Goal: Transaction & Acquisition: Subscribe to service/newsletter

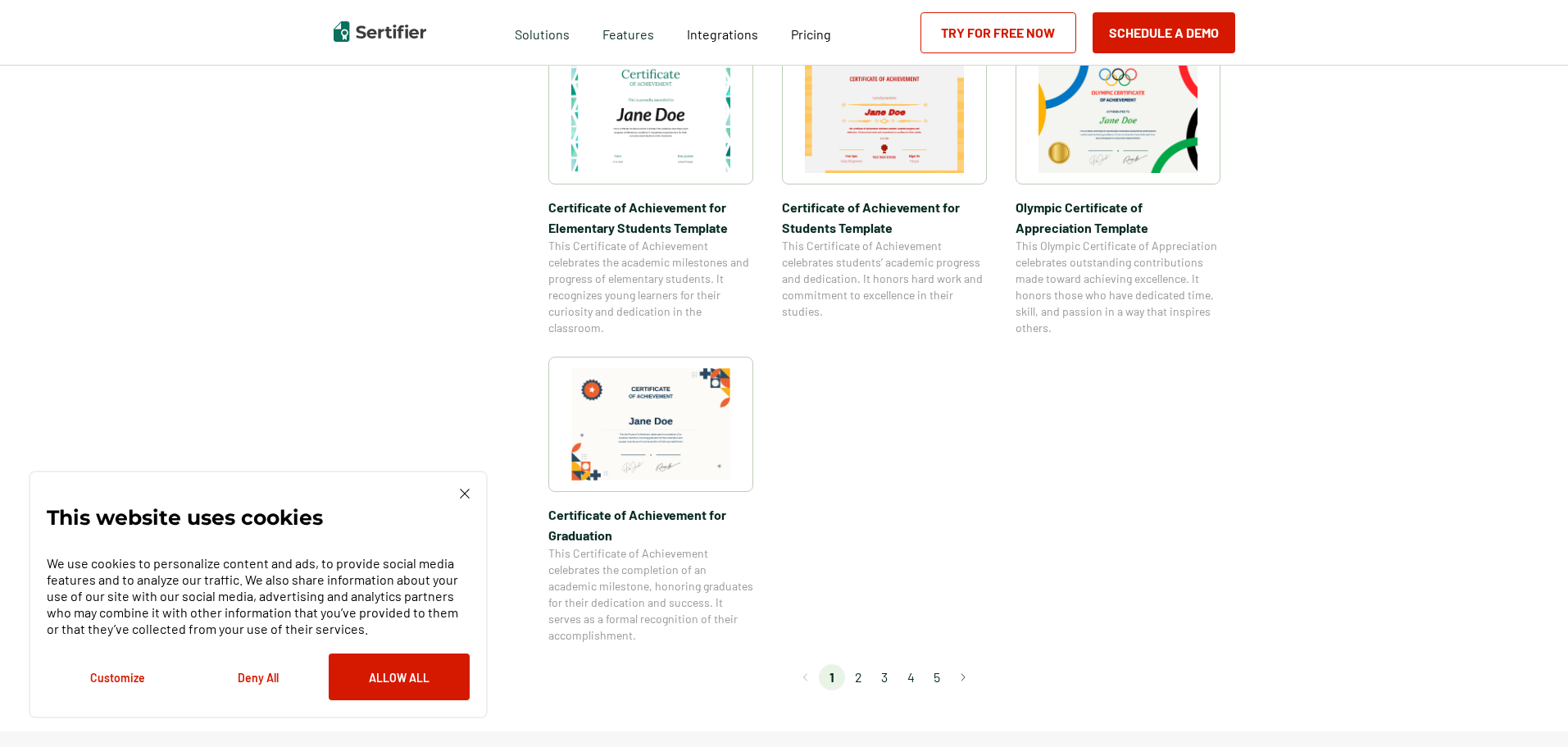
scroll to position [1230, 0]
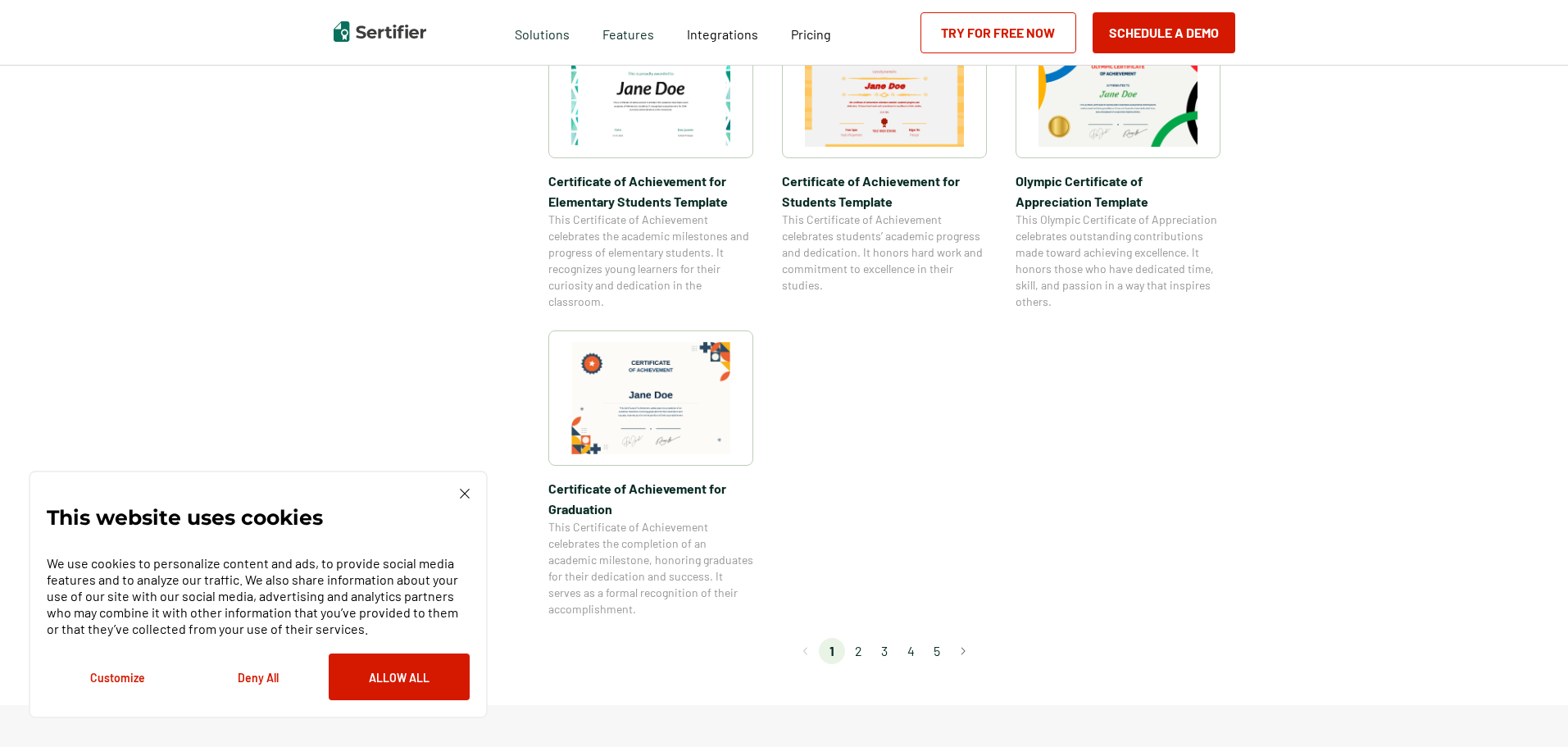
click at [860, 647] on li "2" at bounding box center [859, 651] width 26 height 26
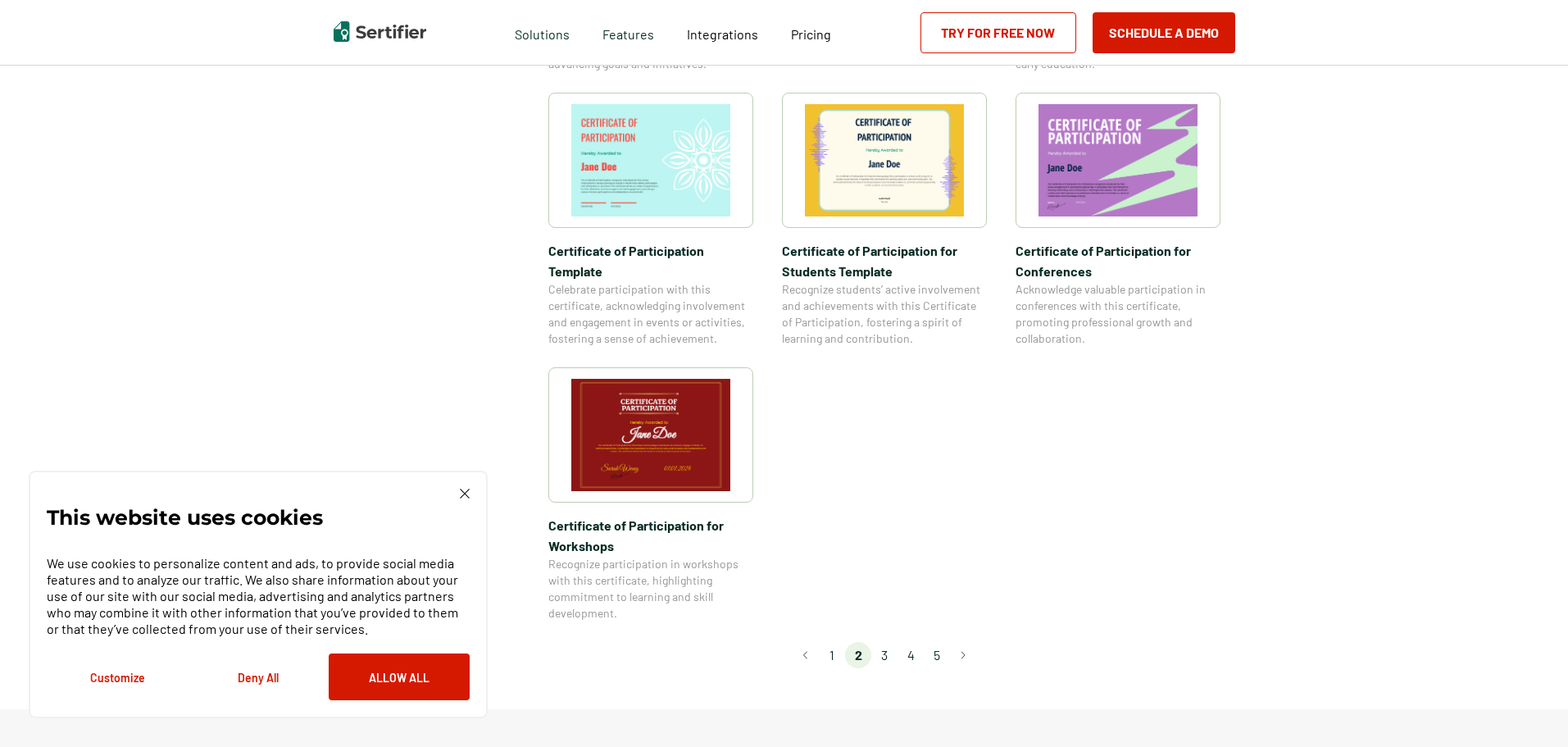
click at [879, 642] on li "3" at bounding box center [885, 655] width 26 height 26
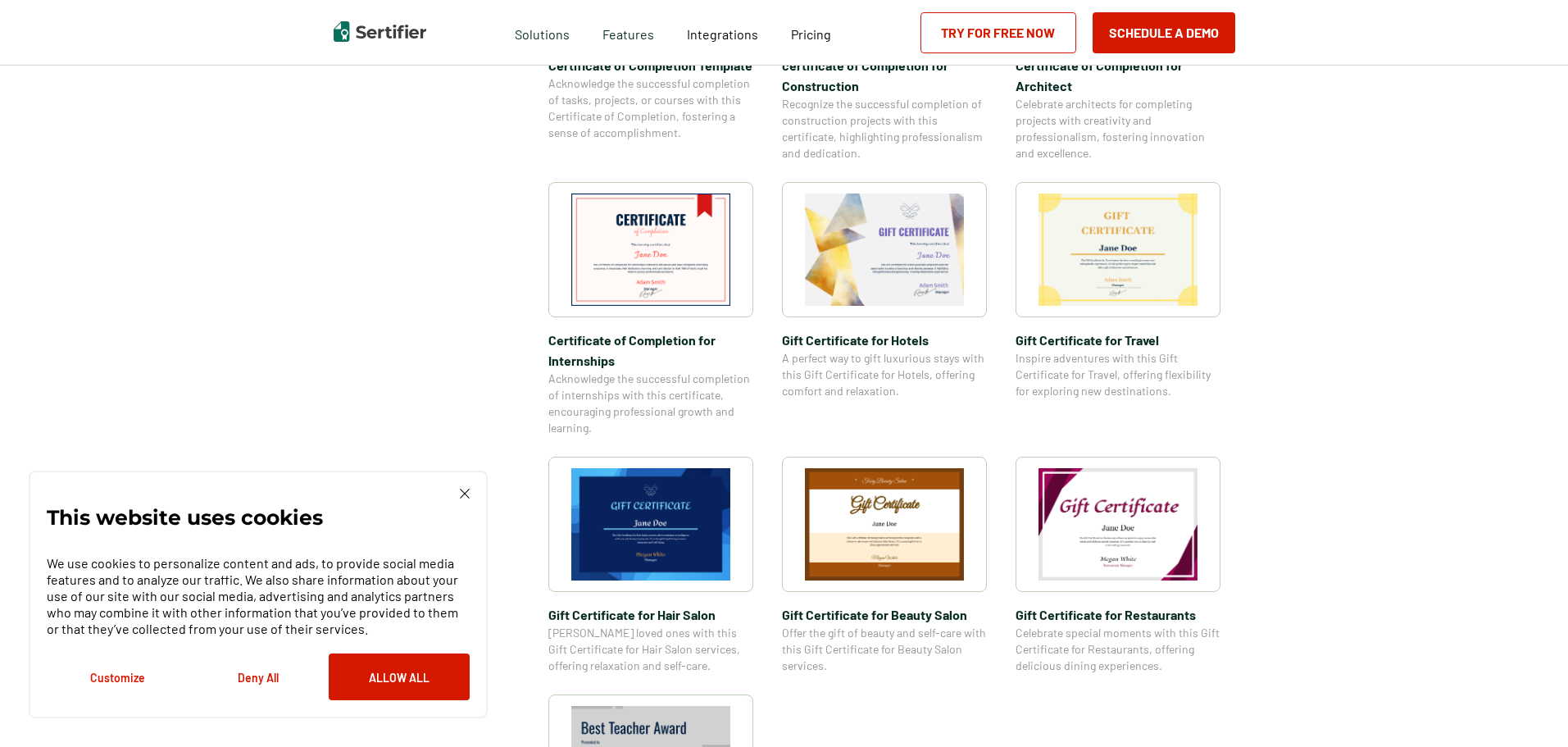
scroll to position [738, 0]
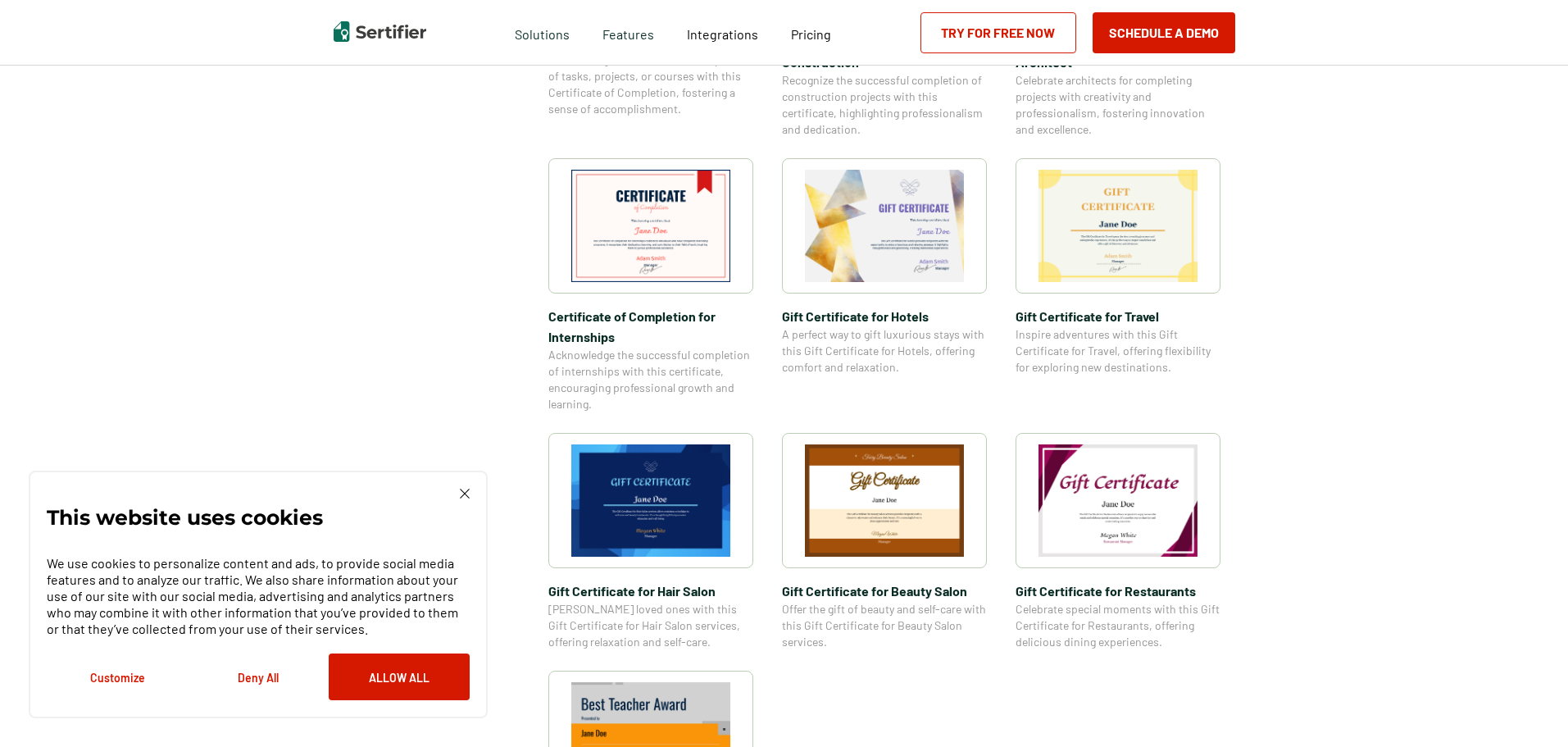
click at [650, 234] on img at bounding box center [651, 226] width 160 height 113
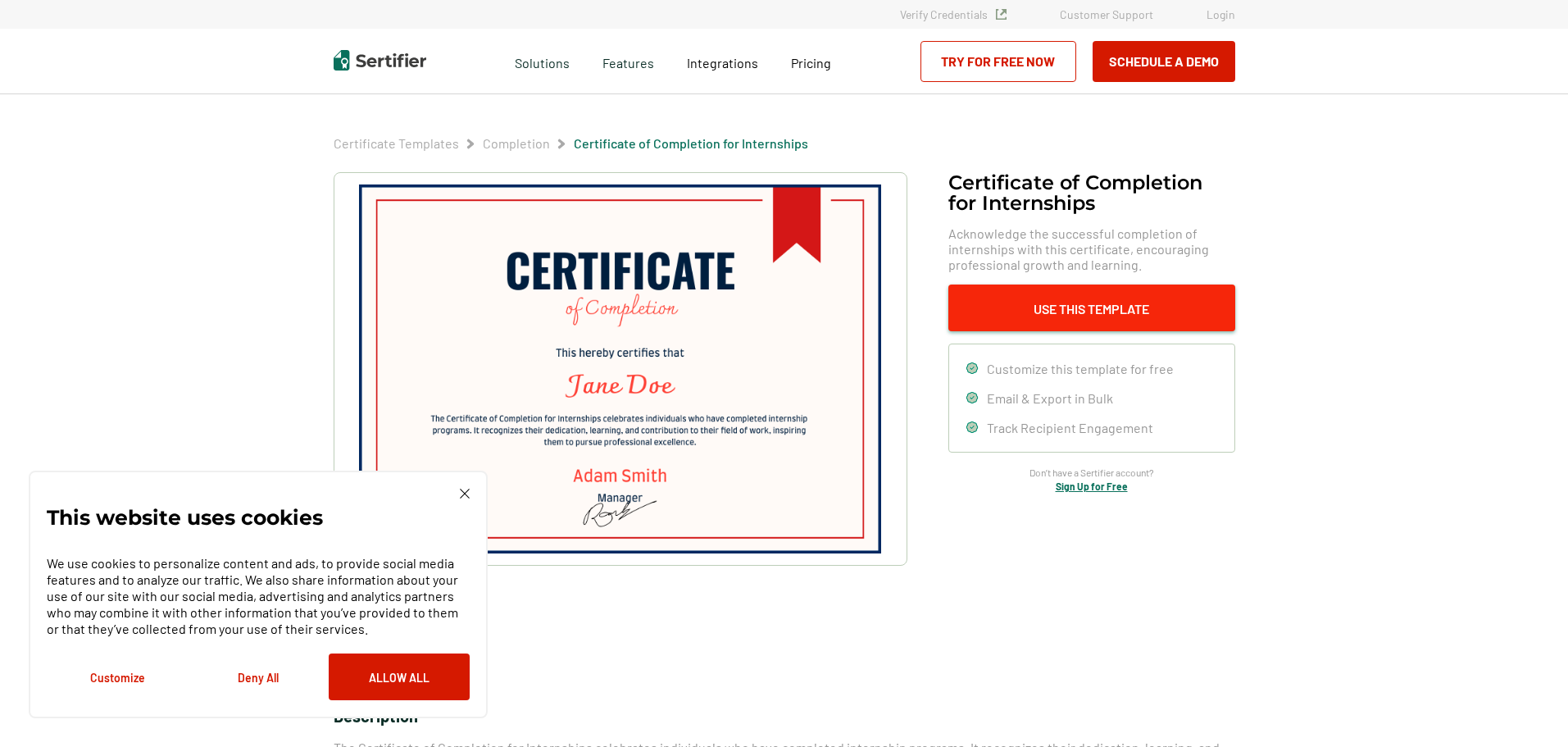
click at [1043, 320] on button "Use This Template" at bounding box center [1092, 308] width 287 height 47
click at [1055, 317] on button "Use This Template" at bounding box center [1092, 308] width 287 height 47
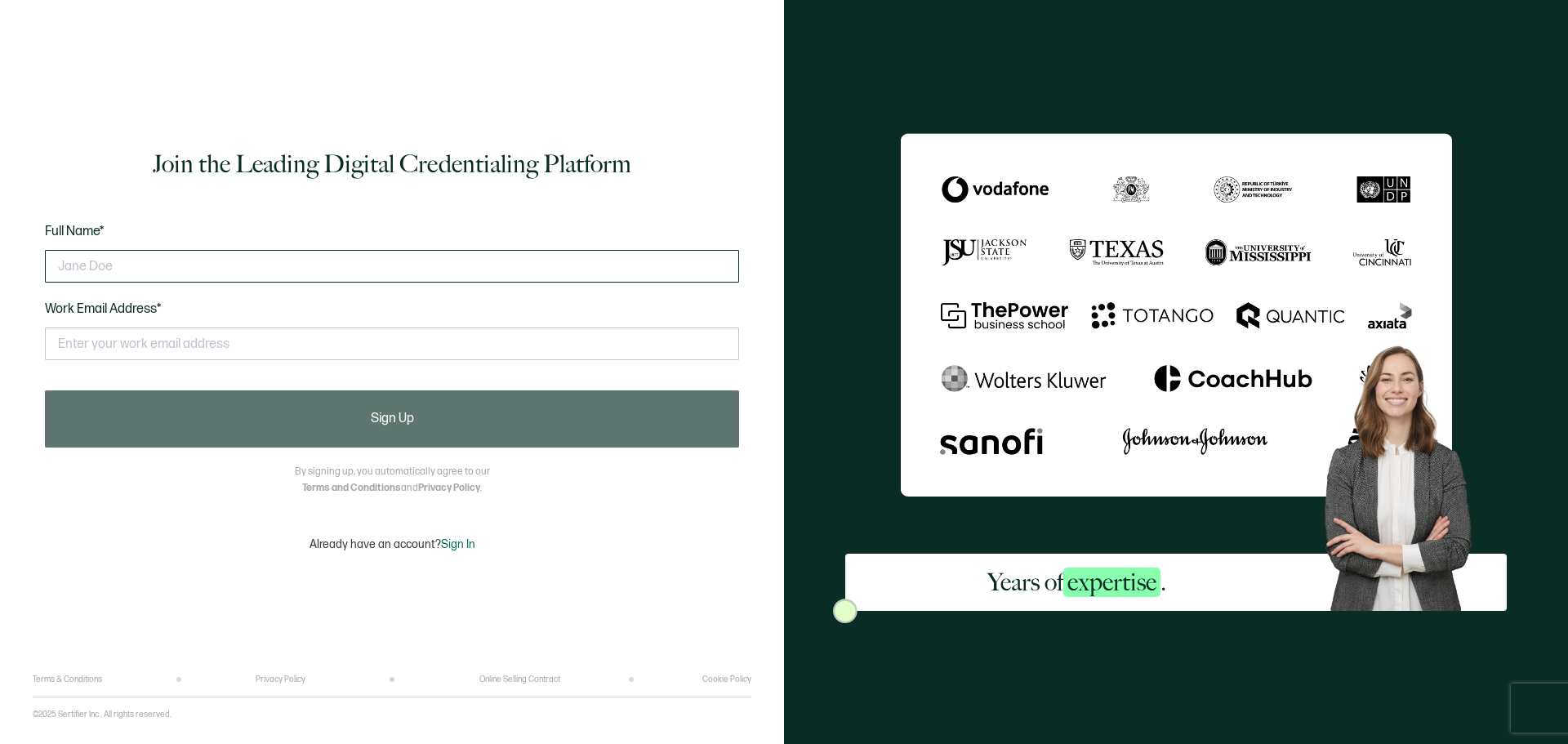
click at [367, 278] on input "text" at bounding box center [392, 265] width 694 height 33
click at [112, 257] on input "text" at bounding box center [392, 265] width 694 height 33
paste input "Cixin"
click at [164, 266] on input "Cixin" at bounding box center [392, 265] width 694 height 33
paste input "[PERSON_NAME]"
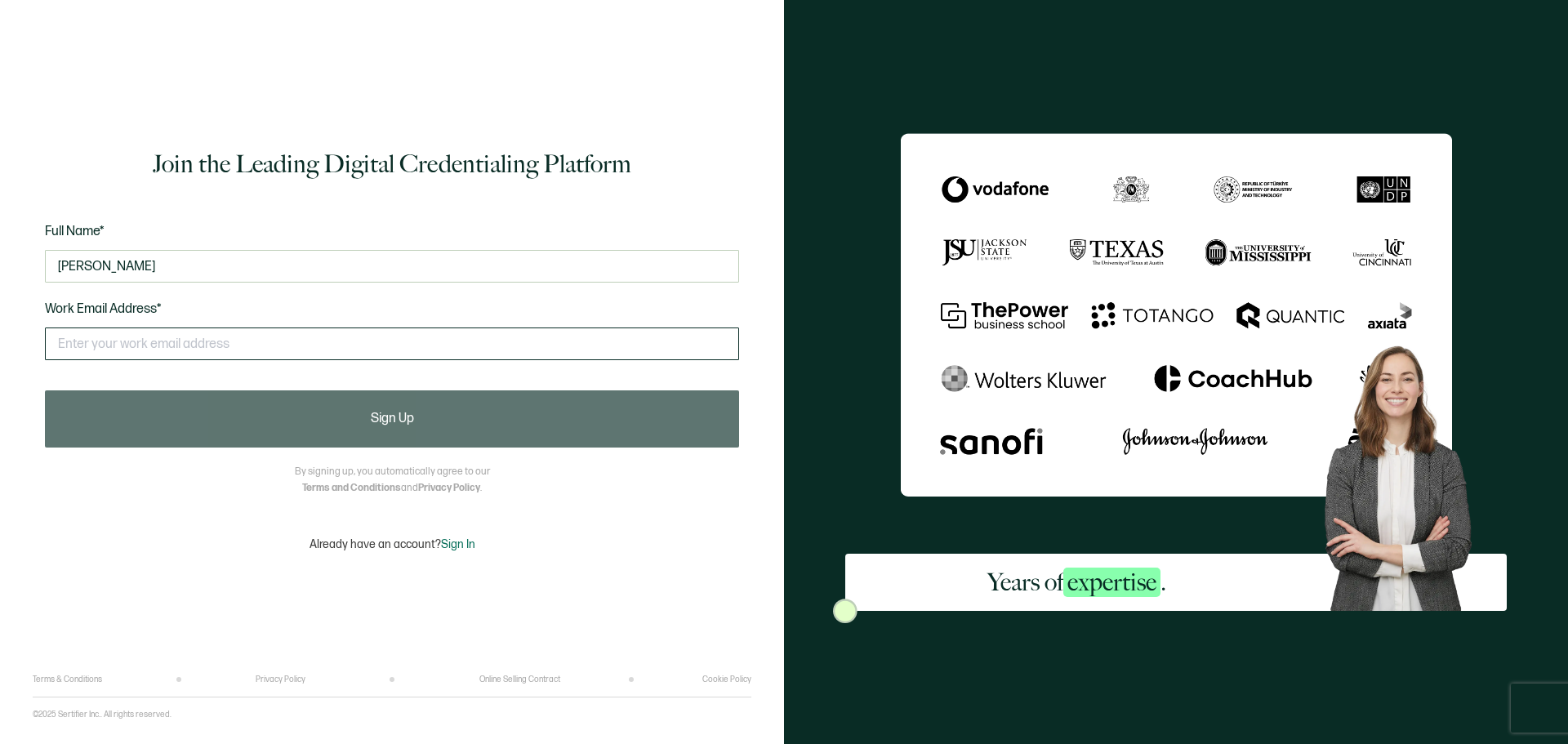
type input "[PERSON_NAME]"
click at [164, 340] on input "text" at bounding box center [392, 343] width 694 height 33
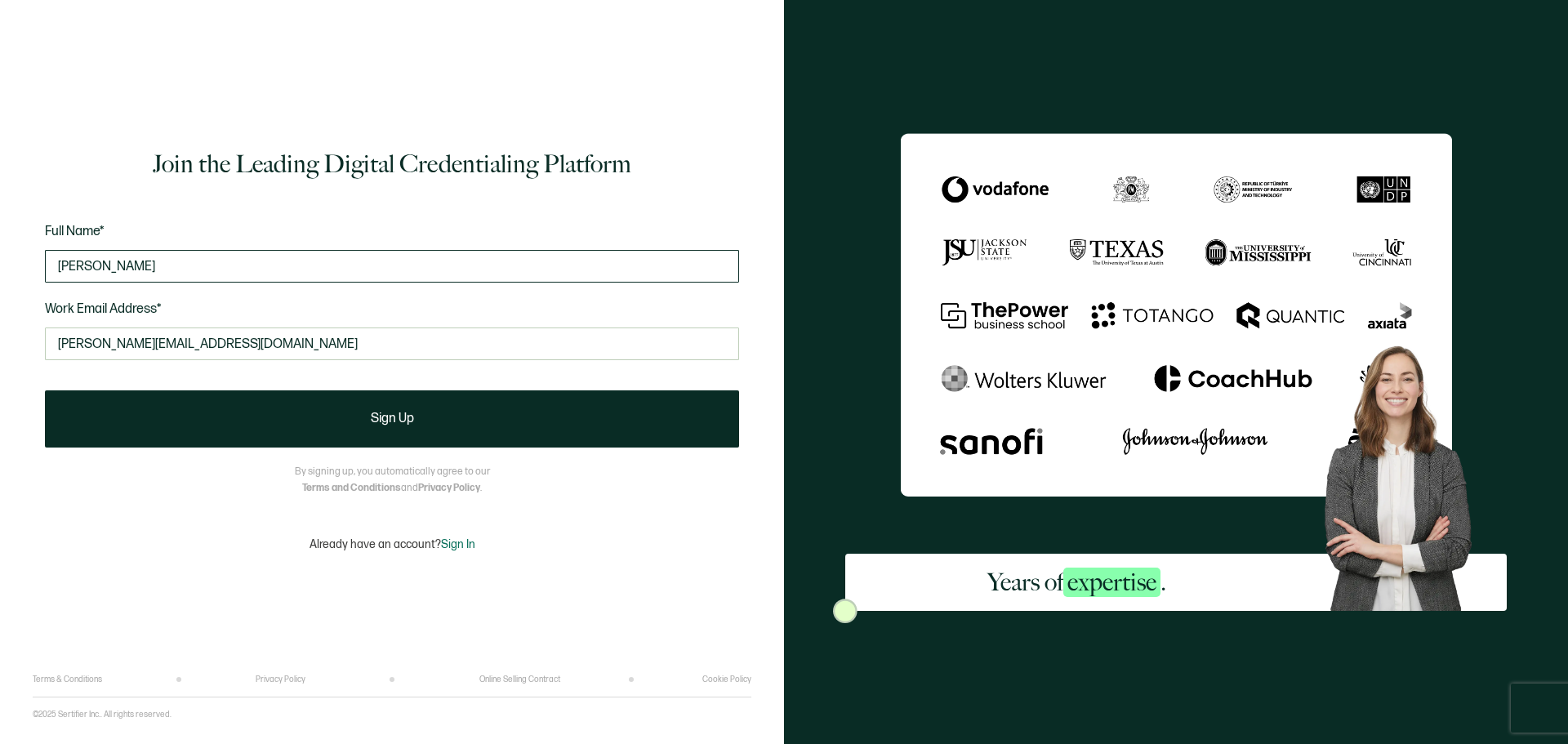
type input "[PERSON_NAME][EMAIL_ADDRESS][DOMAIN_NAME]"
drag, startPoint x: 236, startPoint y: 257, endPoint x: -571, endPoint y: 235, distance: 807.3
click at [0, 235] on html "Join the Leading Digital Credentialing Platform Full Name* [PERSON_NAME] Work E…" at bounding box center [784, 372] width 1568 height 744
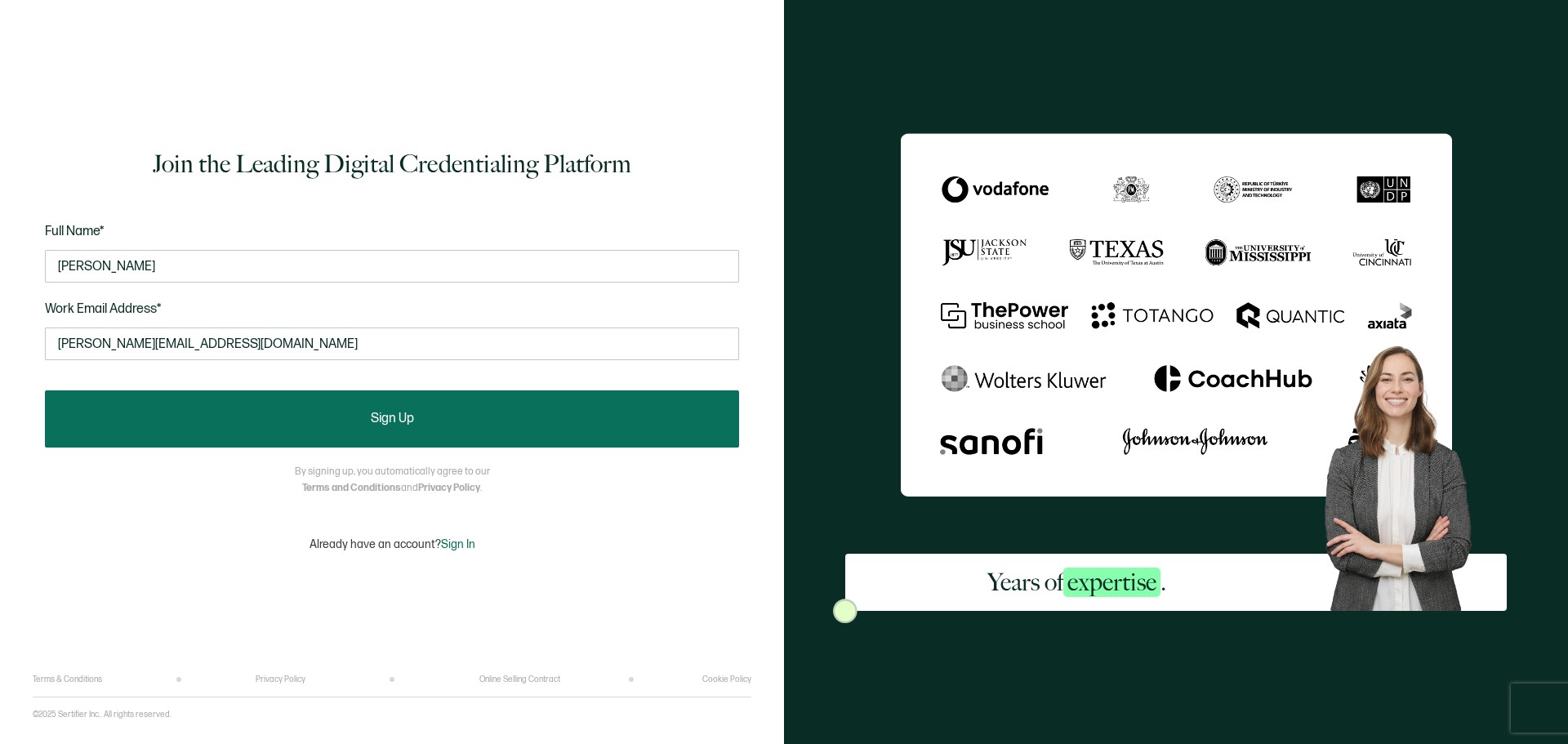
type input "[PERSON_NAME]"
click at [417, 426] on button "Sign Up" at bounding box center [392, 419] width 694 height 57
